Goal: Task Accomplishment & Management: Complete application form

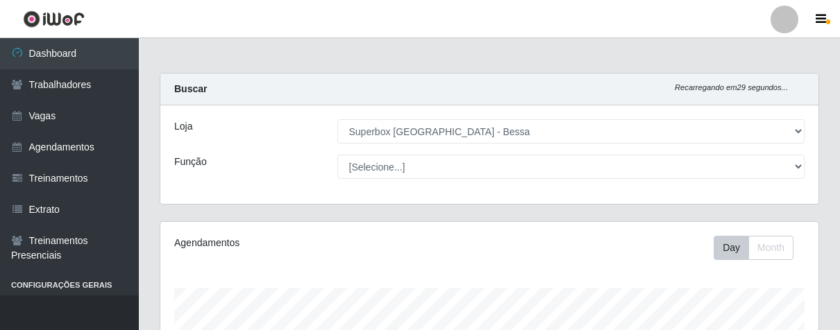
select select "206"
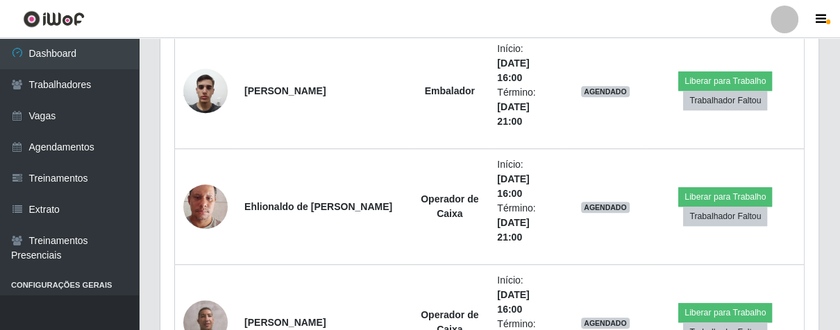
scroll to position [537, 0]
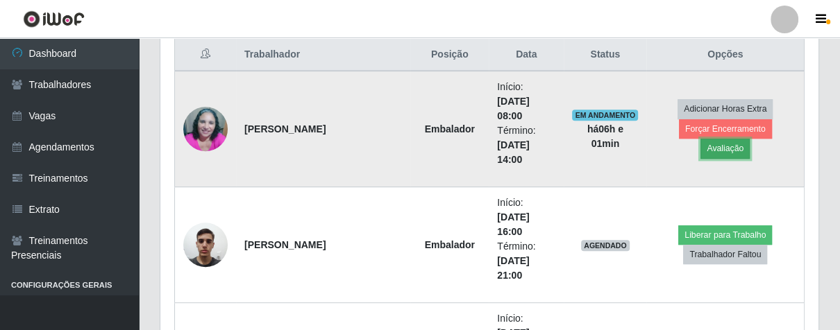
click at [750, 139] on button "Avaliação" at bounding box center [724, 148] width 49 height 19
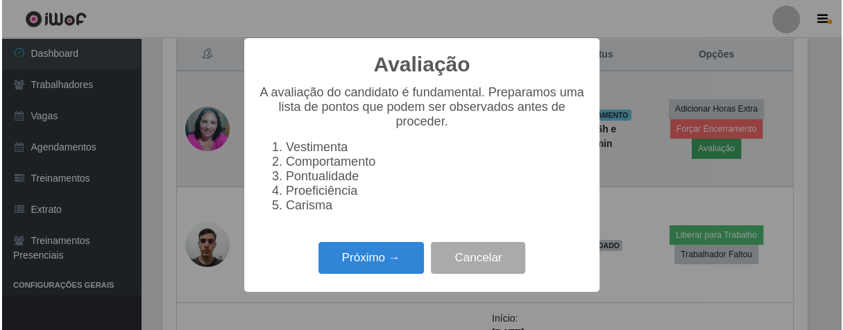
scroll to position [287, 650]
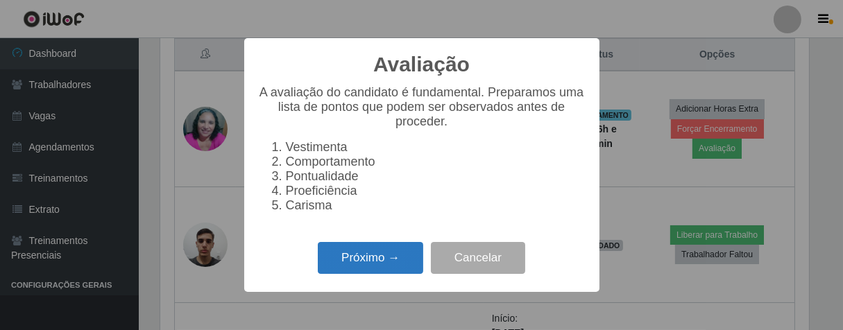
click at [412, 275] on button "Próximo →" at bounding box center [371, 258] width 106 height 33
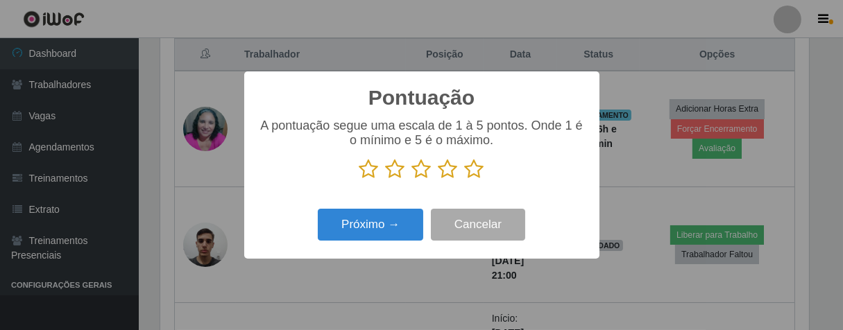
click at [473, 178] on icon at bounding box center [474, 169] width 19 height 21
click at [465, 180] on input "radio" at bounding box center [465, 180] width 0 height 0
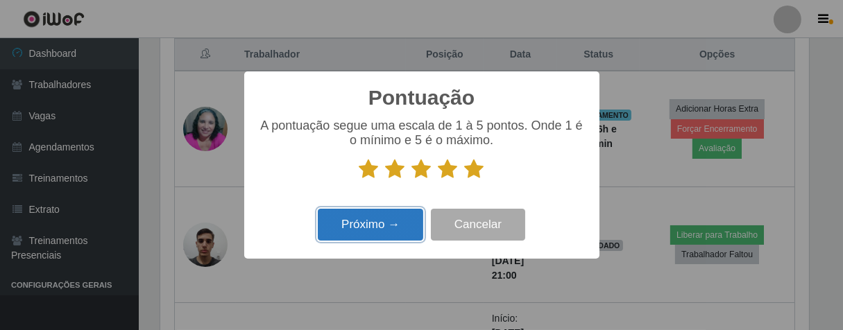
click at [408, 226] on button "Próximo →" at bounding box center [371, 225] width 106 height 33
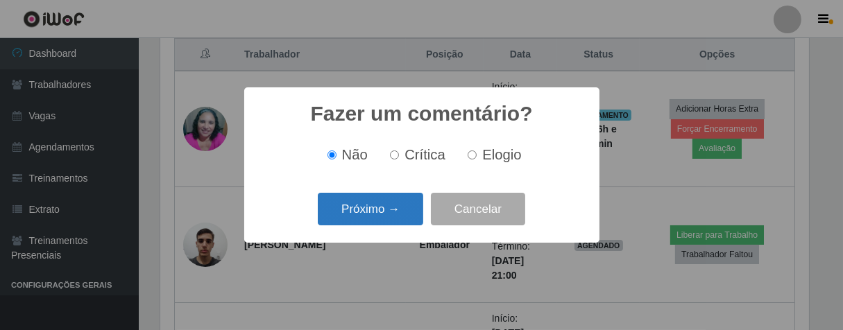
click at [408, 215] on button "Próximo →" at bounding box center [371, 209] width 106 height 33
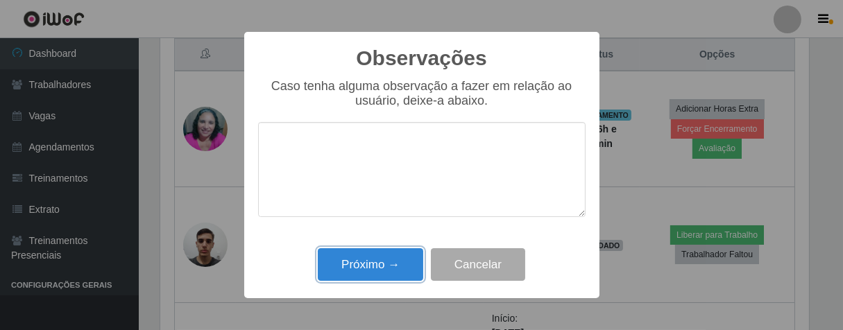
drag, startPoint x: 396, startPoint y: 270, endPoint x: 444, endPoint y: 242, distance: 55.1
click at [400, 269] on button "Próximo →" at bounding box center [371, 264] width 106 height 33
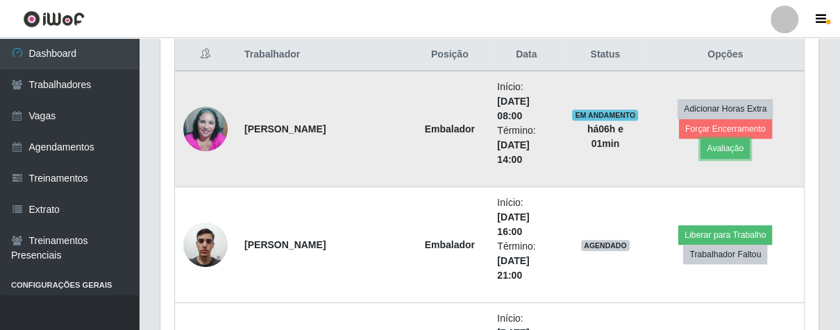
scroll to position [287, 657]
click at [679, 139] on button "Forçar Encerramento" at bounding box center [725, 128] width 93 height 19
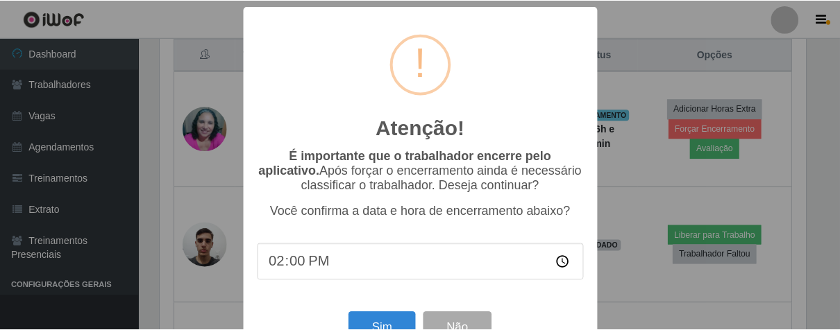
scroll to position [48, 0]
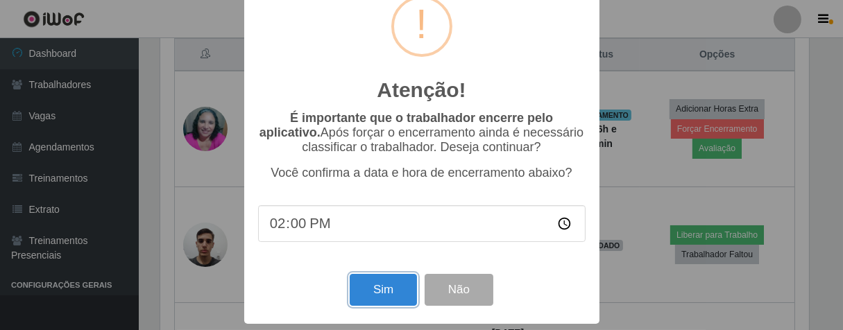
drag, startPoint x: 383, startPoint y: 289, endPoint x: 400, endPoint y: 265, distance: 29.3
click at [384, 289] on button "Sim" at bounding box center [383, 290] width 67 height 33
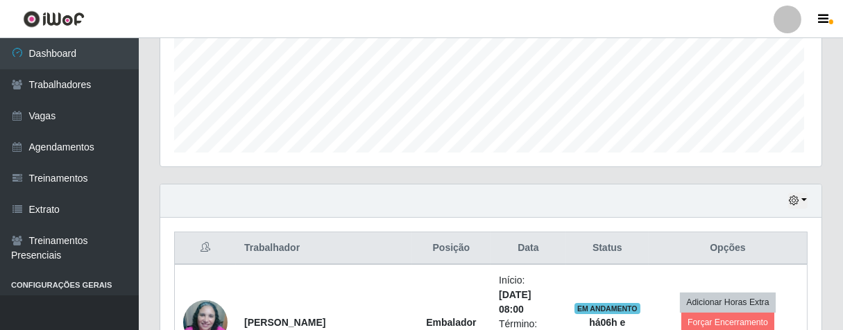
scroll to position [287, 650]
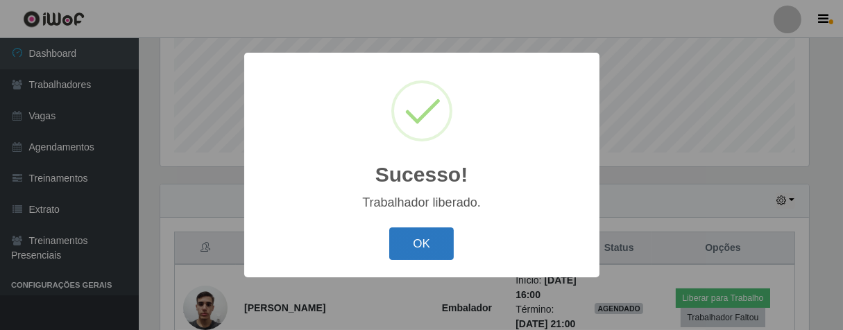
click at [432, 239] on button "OK" at bounding box center [421, 244] width 65 height 33
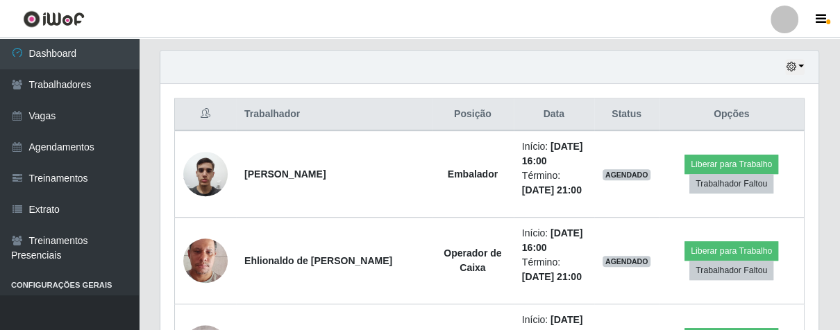
scroll to position [863, 0]
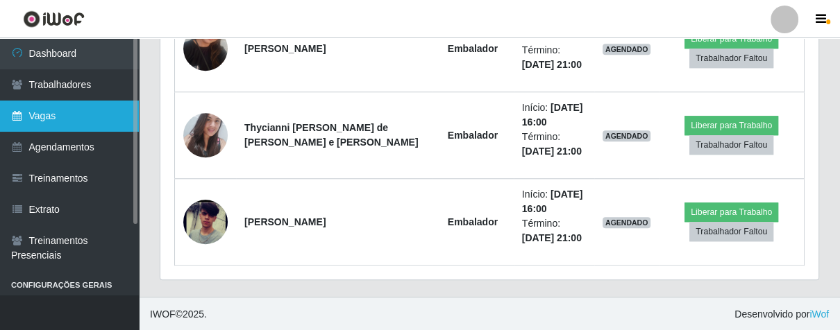
click at [54, 128] on link "Vagas" at bounding box center [69, 116] width 139 height 31
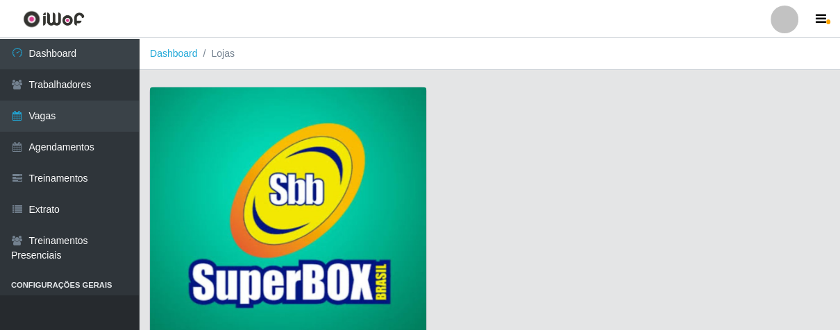
click at [276, 162] on img at bounding box center [288, 212] width 276 height 251
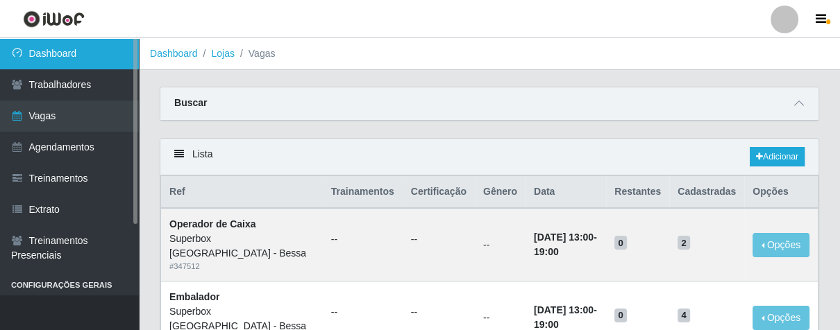
click at [75, 51] on link "Dashboard" at bounding box center [69, 53] width 139 height 31
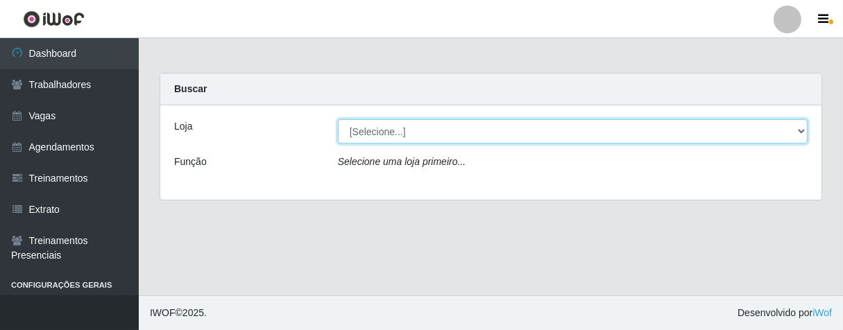
click at [800, 130] on select "[Selecione...] Superbox [GEOGRAPHIC_DATA] - Bessa" at bounding box center [573, 131] width 470 height 24
select select "206"
click at [338, 119] on select "[Selecione...] Superbox [GEOGRAPHIC_DATA] - Bessa" at bounding box center [573, 131] width 470 height 24
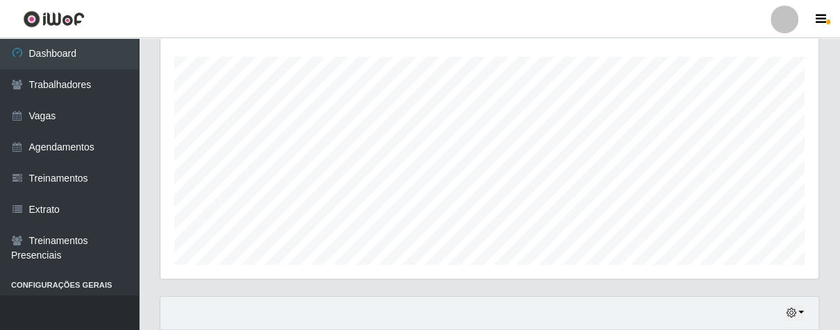
scroll to position [385, 0]
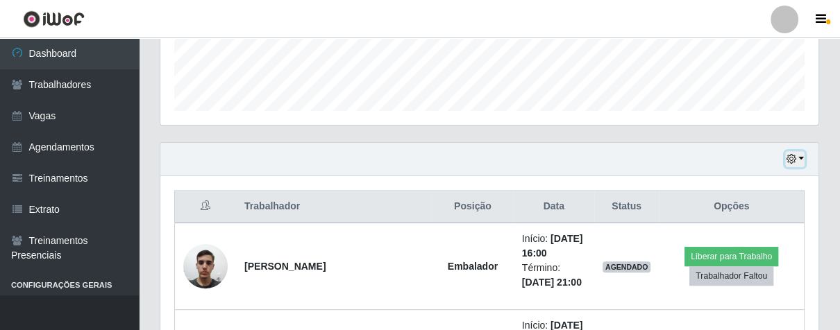
click at [793, 161] on icon "button" at bounding box center [791, 159] width 10 height 10
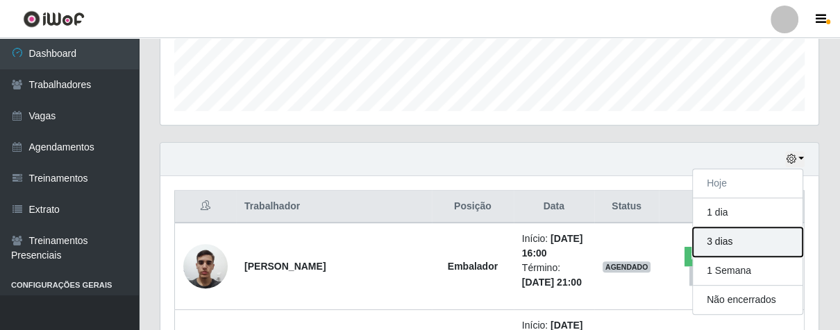
click at [709, 236] on button "3 dias" at bounding box center [748, 242] width 110 height 29
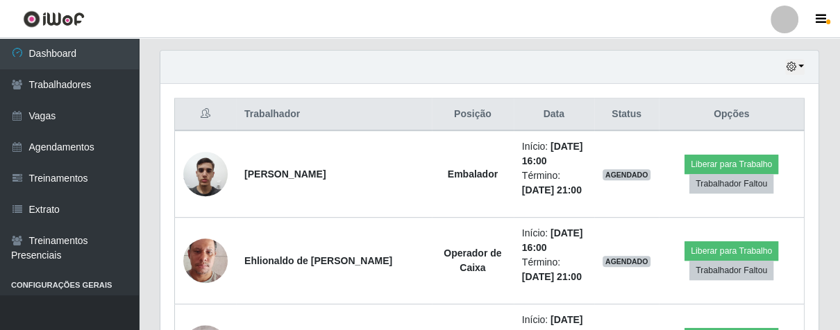
scroll to position [323, 0]
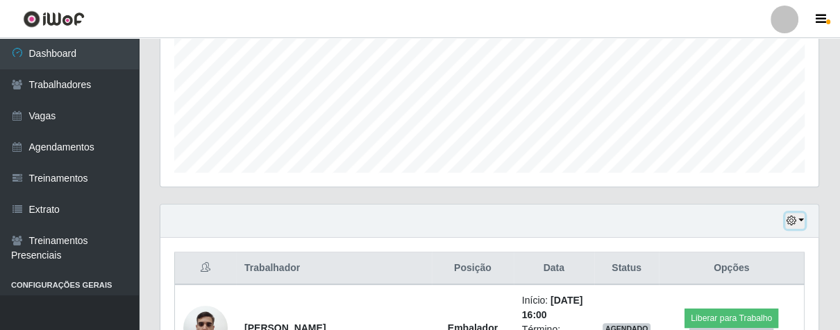
click at [792, 221] on icon "button" at bounding box center [791, 221] width 10 height 10
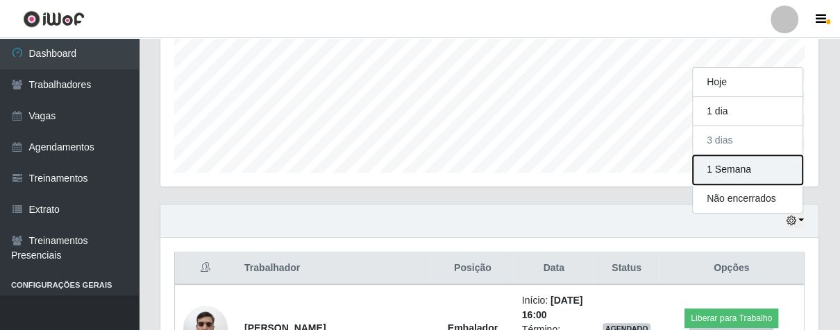
click at [733, 170] on button "1 Semana" at bounding box center [748, 169] width 110 height 29
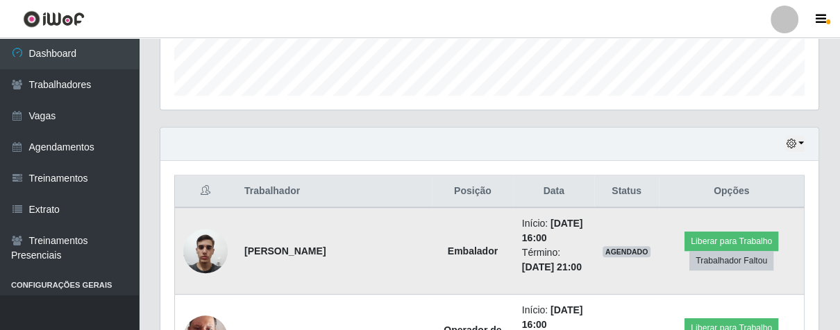
scroll to position [92, 0]
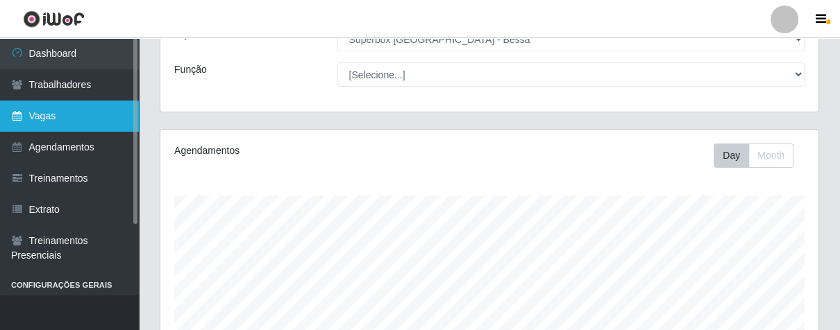
click at [53, 121] on link "Vagas" at bounding box center [69, 116] width 139 height 31
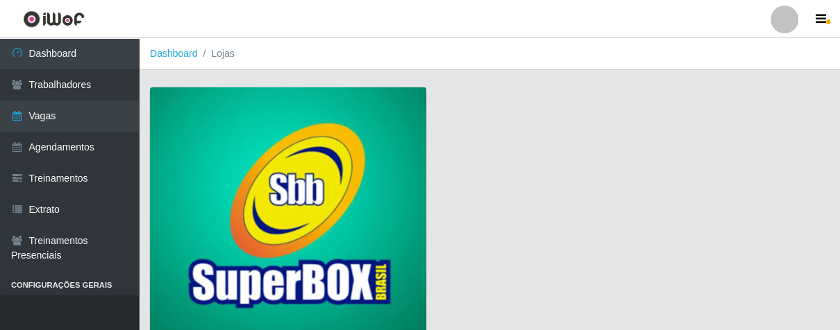
click at [219, 149] on img at bounding box center [288, 212] width 276 height 251
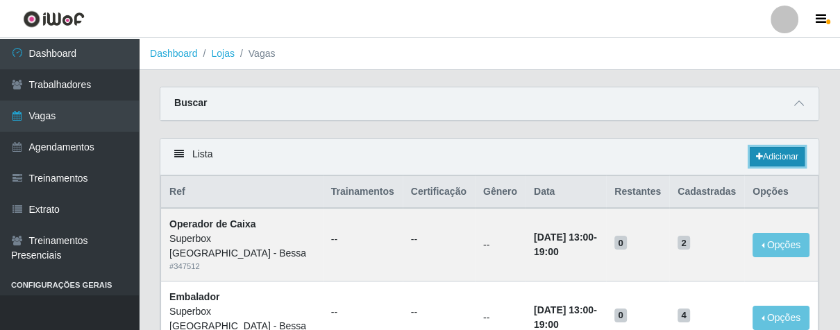
click at [750, 160] on link "Adicionar" at bounding box center [777, 156] width 55 height 19
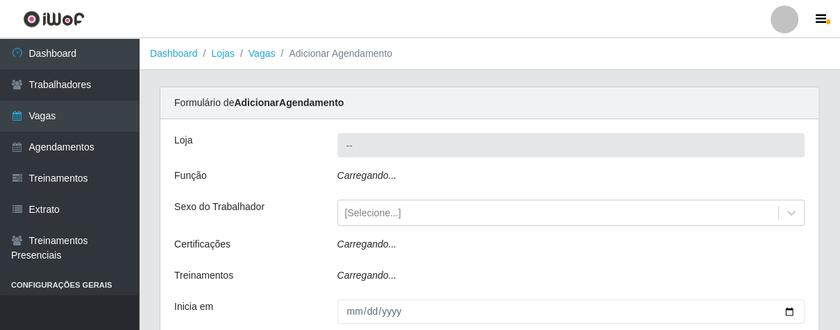
type input "Superbox [GEOGRAPHIC_DATA] - Bessa"
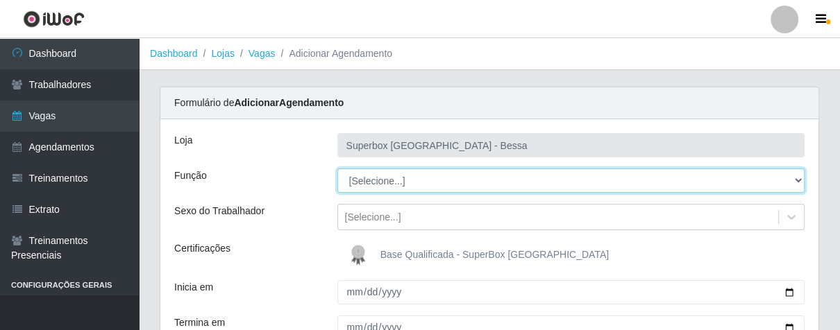
click at [800, 180] on select "[Selecione...] ASG ASG + ASG ++ Embalador Embalador + Embalador ++ Operador de …" at bounding box center [571, 181] width 468 height 24
select select "1"
click at [337, 169] on select "[Selecione...] ASG ASG + ASG ++ Embalador Embalador + Embalador ++ Operador de …" at bounding box center [571, 181] width 468 height 24
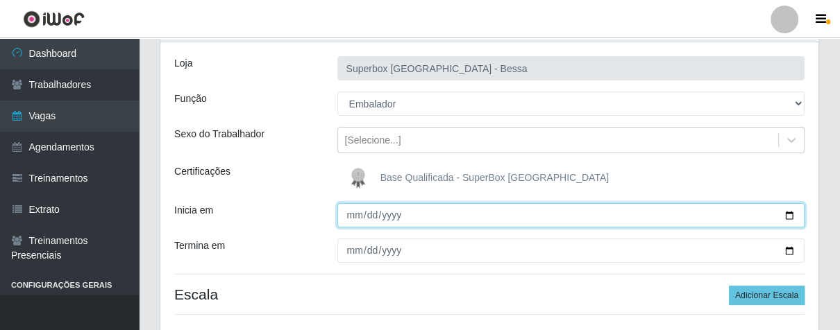
click at [346, 214] on input "Inicia em" at bounding box center [571, 215] width 468 height 24
type input "[DATE]"
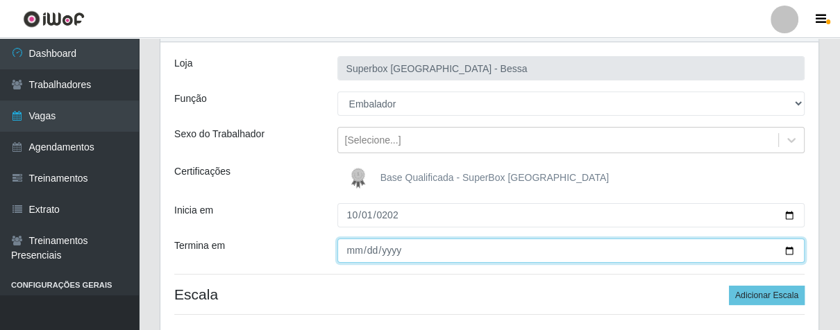
click at [357, 253] on input "Termina em" at bounding box center [571, 251] width 468 height 24
type input "[DATE]"
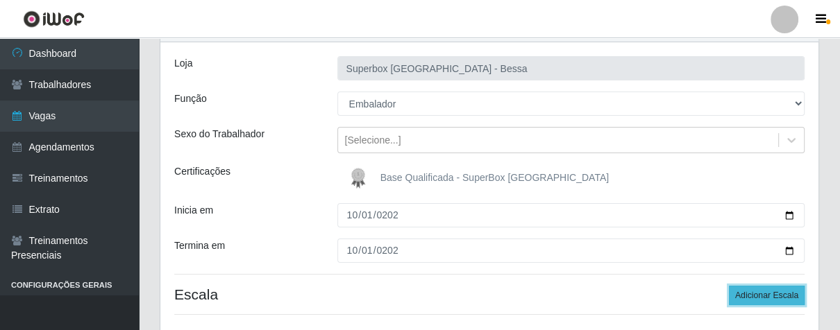
click at [751, 289] on button "Adicionar Escala" at bounding box center [767, 295] width 76 height 19
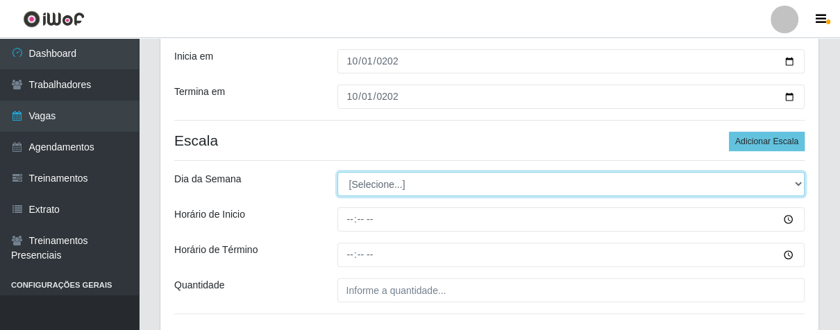
click at [798, 183] on select "[Selecione...] Segunda Terça Quarta Quinta Sexta Sábado Domingo" at bounding box center [571, 184] width 468 height 24
select select "3"
click at [337, 172] on select "[Selecione...] Segunda Terça Quarta Quinta Sexta Sábado Domingo" at bounding box center [571, 184] width 468 height 24
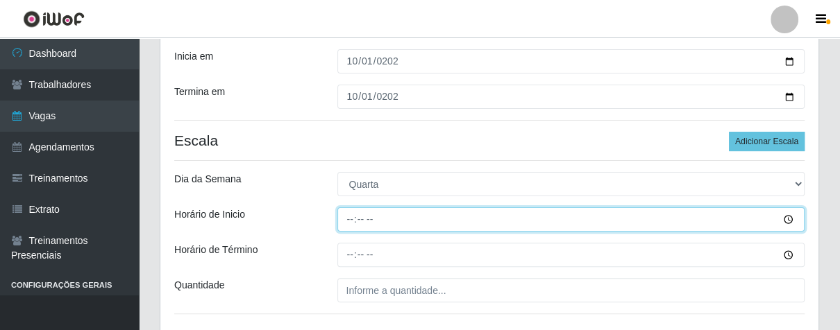
click at [344, 218] on input "Horário de Inicio" at bounding box center [571, 220] width 468 height 24
type input "16:00"
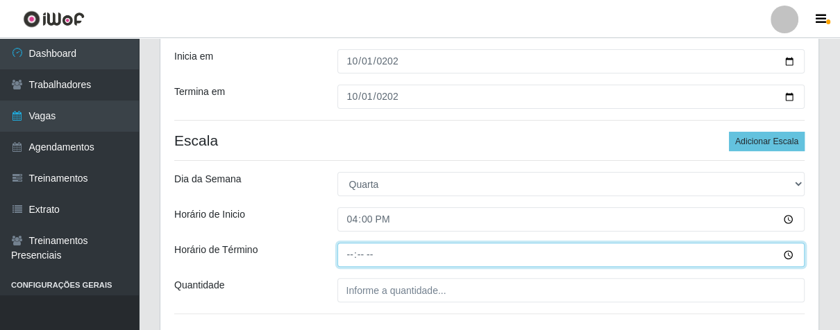
click at [350, 256] on input "Horário de Término" at bounding box center [571, 255] width 468 height 24
type input "21:00"
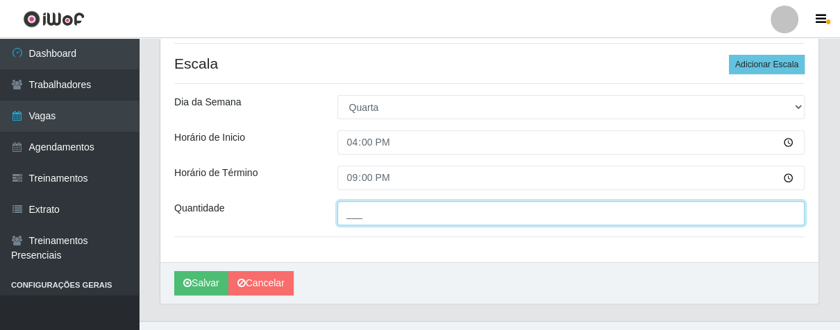
click at [382, 222] on input "___" at bounding box center [571, 213] width 468 height 24
type input "03_"
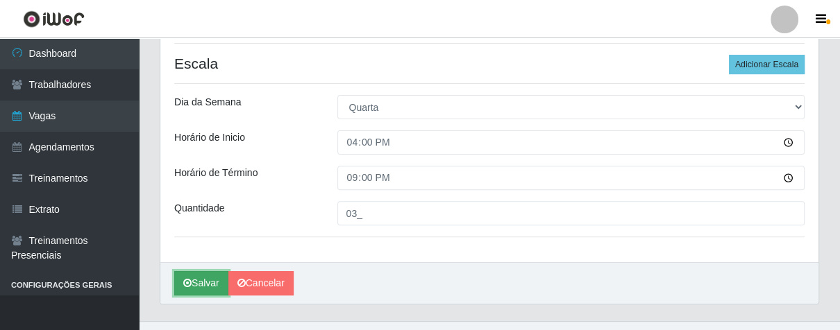
click at [197, 285] on button "Salvar" at bounding box center [201, 283] width 54 height 24
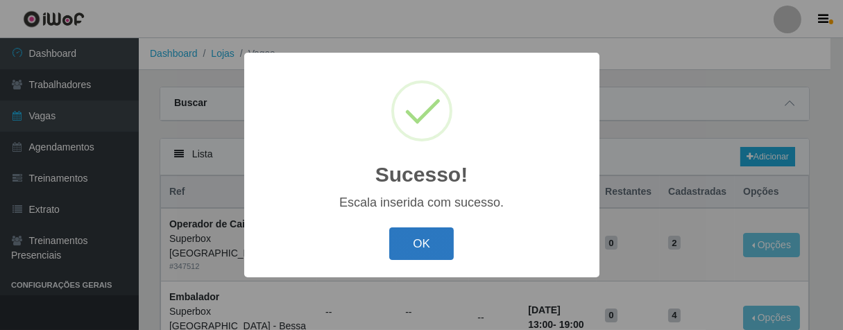
click at [425, 243] on button "OK" at bounding box center [421, 244] width 65 height 33
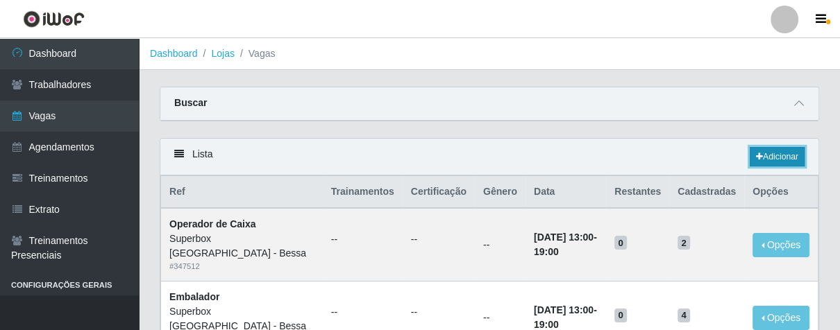
click at [770, 155] on link "Adicionar" at bounding box center [777, 156] width 55 height 19
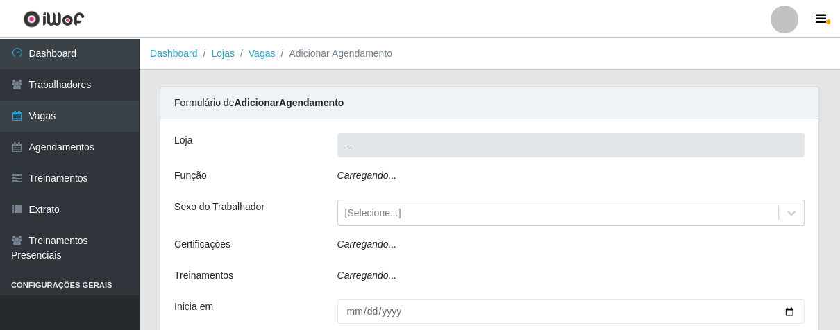
type input "Superbox [GEOGRAPHIC_DATA] - Bessa"
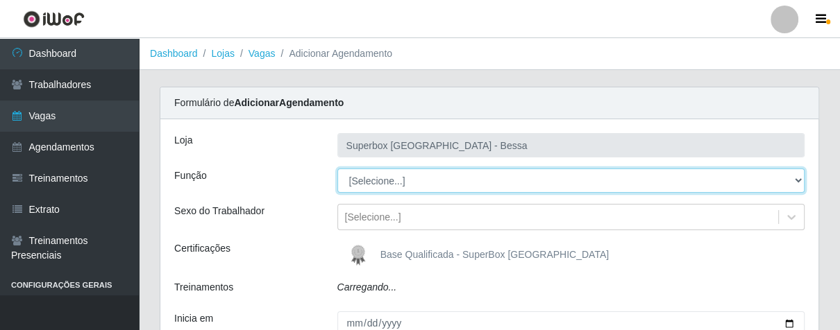
click at [798, 179] on select "[Selecione...] ASG ASG + ASG ++ Embalador Embalador + Embalador ++ Operador de …" at bounding box center [571, 181] width 468 height 24
select select "1"
click at [337, 169] on select "[Selecione...] ASG ASG + ASG ++ Embalador Embalador + Embalador ++ Operador de …" at bounding box center [571, 181] width 468 height 24
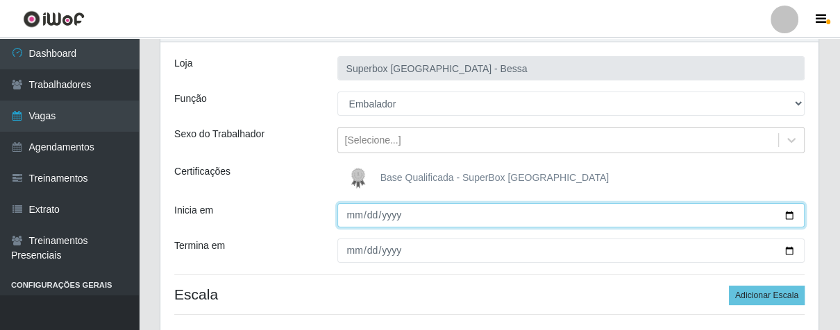
click at [351, 221] on input "Inicia em" at bounding box center [571, 215] width 468 height 24
type input "[DATE]"
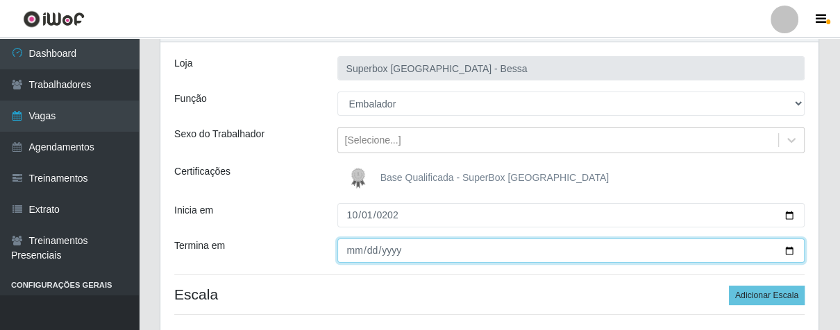
click at [349, 248] on input "Termina em" at bounding box center [571, 251] width 468 height 24
type input "[DATE]"
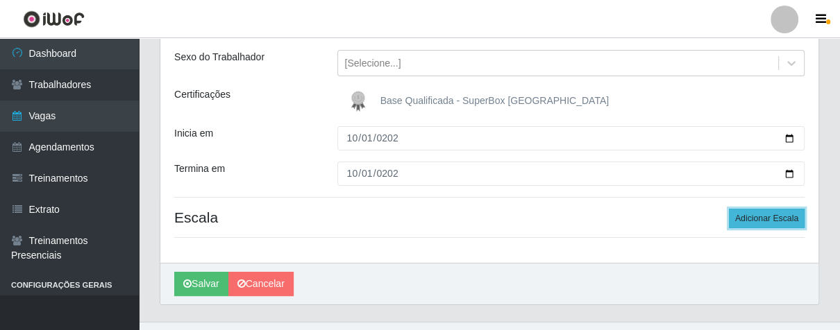
click at [756, 221] on button "Adicionar Escala" at bounding box center [767, 218] width 76 height 19
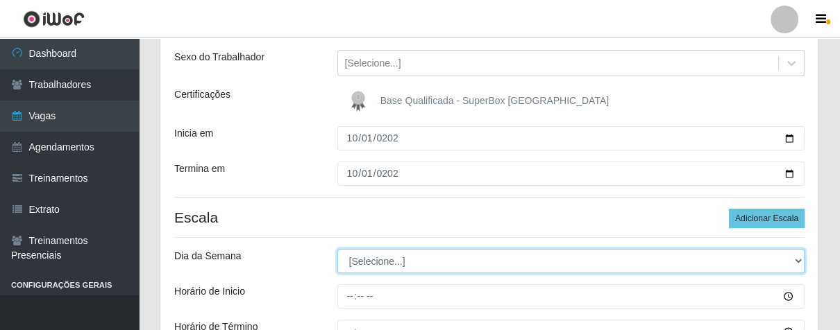
click at [796, 261] on select "[Selecione...] Segunda Terça Quarta Quinta Sexta Sábado Domingo" at bounding box center [571, 261] width 468 height 24
select select "3"
click at [337, 249] on select "[Selecione...] Segunda Terça Quarta Quinta Sexta Sábado Domingo" at bounding box center [571, 261] width 468 height 24
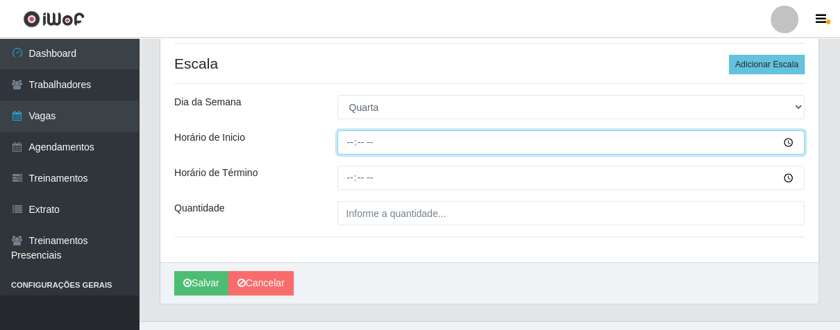
click at [348, 143] on input "Horário de Inicio" at bounding box center [571, 142] width 468 height 24
type input "08:00"
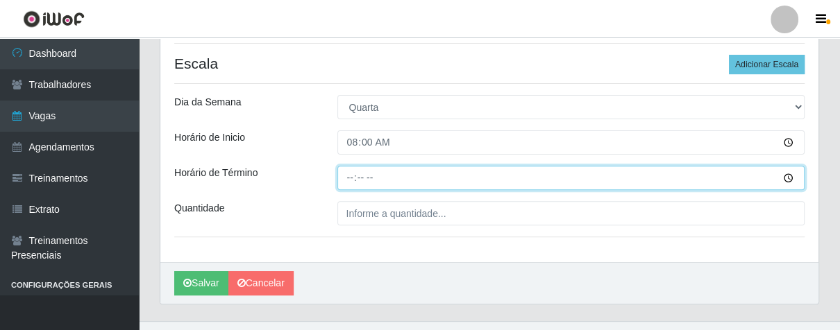
click at [350, 175] on input "Horário de Término" at bounding box center [571, 178] width 468 height 24
type input "14:00"
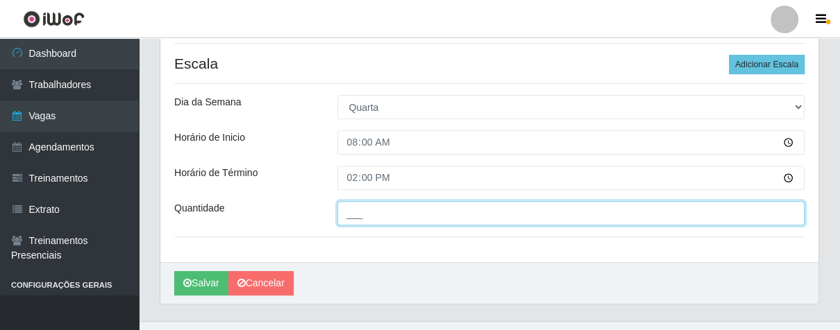
click at [380, 210] on input "___" at bounding box center [571, 213] width 468 height 24
type input "01_"
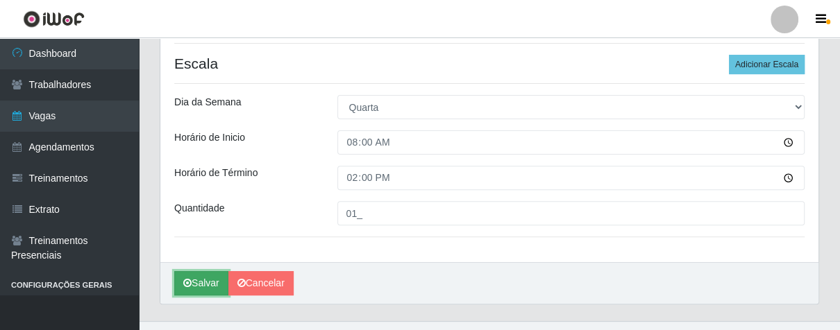
click at [219, 283] on button "Salvar" at bounding box center [201, 283] width 54 height 24
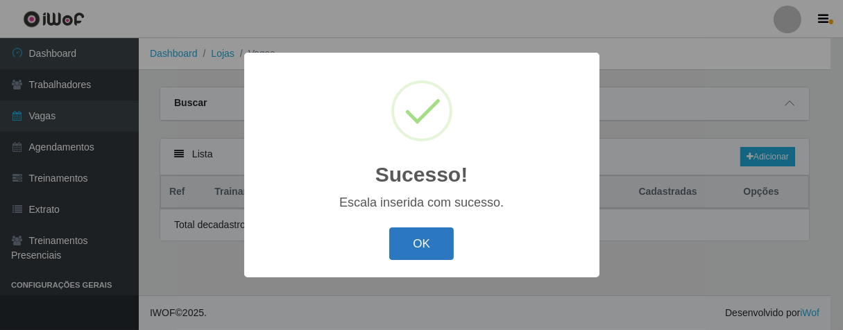
click at [433, 228] on button "OK" at bounding box center [421, 244] width 65 height 33
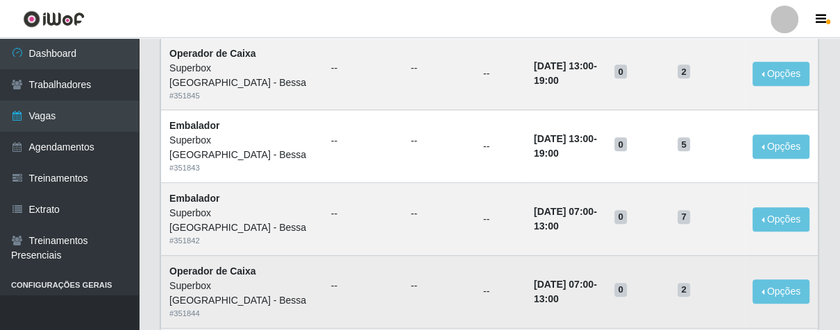
scroll to position [539, 0]
